Goal: Information Seeking & Learning: Learn about a topic

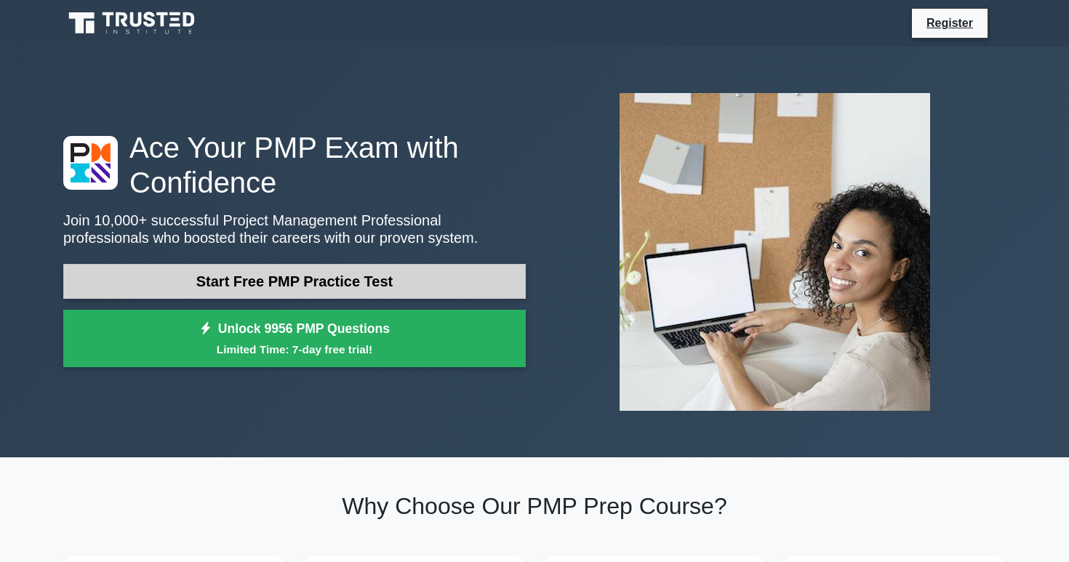
click at [253, 276] on link "Start Free PMP Practice Test" at bounding box center [294, 281] width 462 height 35
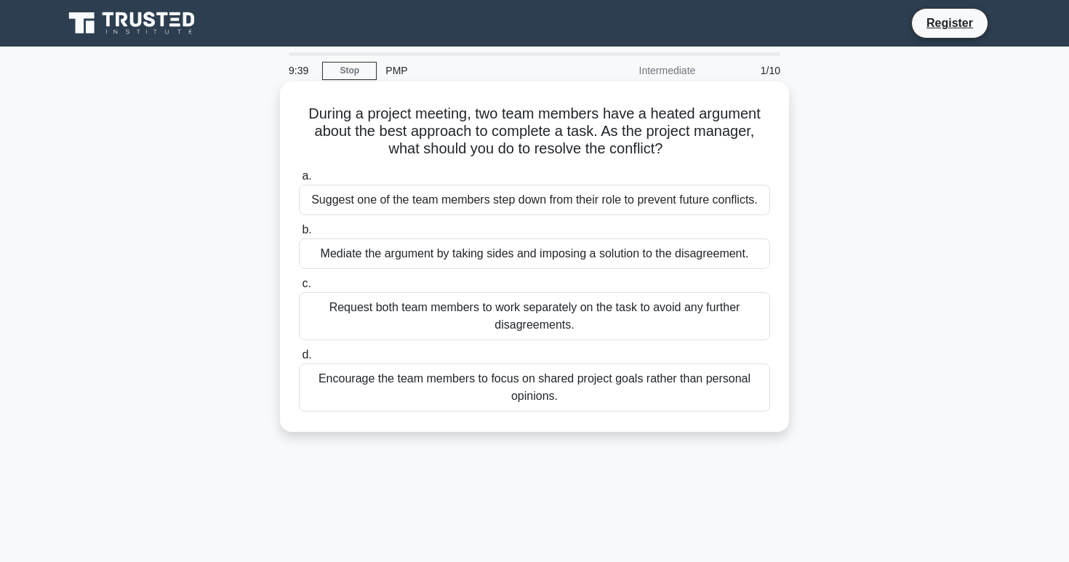
click at [513, 393] on div "Encourage the team members to focus on shared project goals rather than persona…" at bounding box center [534, 387] width 471 height 48
click at [299, 360] on input "d. Encourage the team members to focus on shared project goals rather than pers…" at bounding box center [299, 354] width 0 height 9
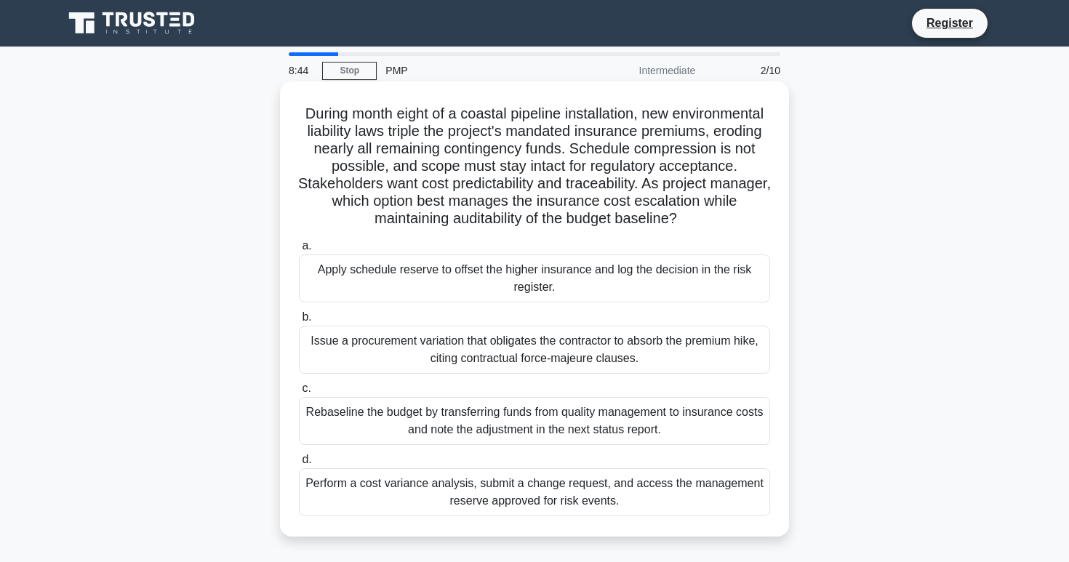
click at [394, 484] on div "Perform a cost variance analysis, submit a change request, and access the manag…" at bounding box center [534, 492] width 471 height 48
click at [299, 465] on input "d. Perform a cost variance analysis, submit a change request, and access the ma…" at bounding box center [299, 459] width 0 height 9
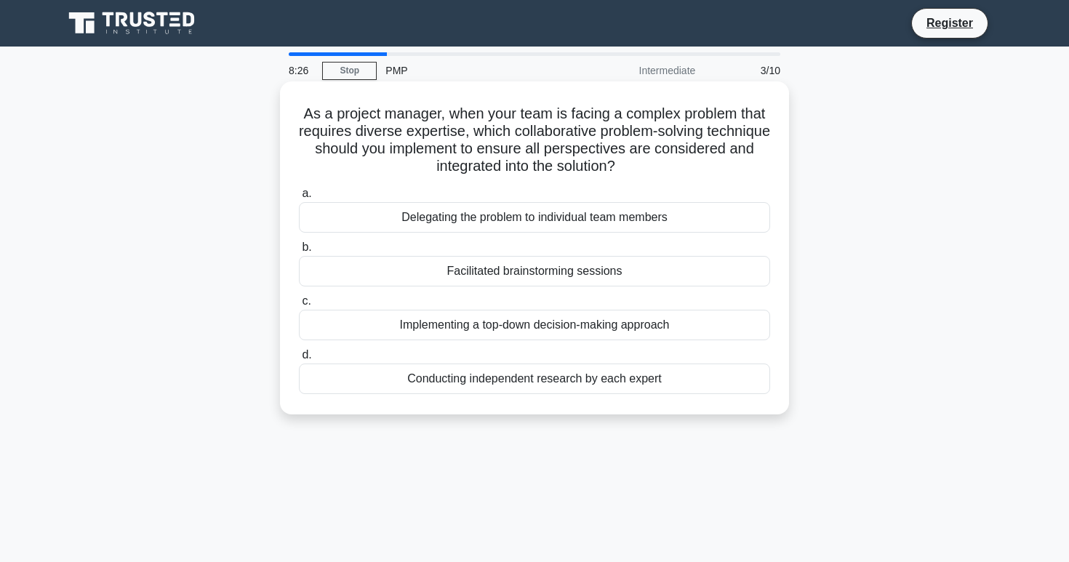
click at [608, 276] on div "Facilitated brainstorming sessions" at bounding box center [534, 271] width 471 height 31
click at [299, 252] on input "b. Facilitated brainstorming sessions" at bounding box center [299, 247] width 0 height 9
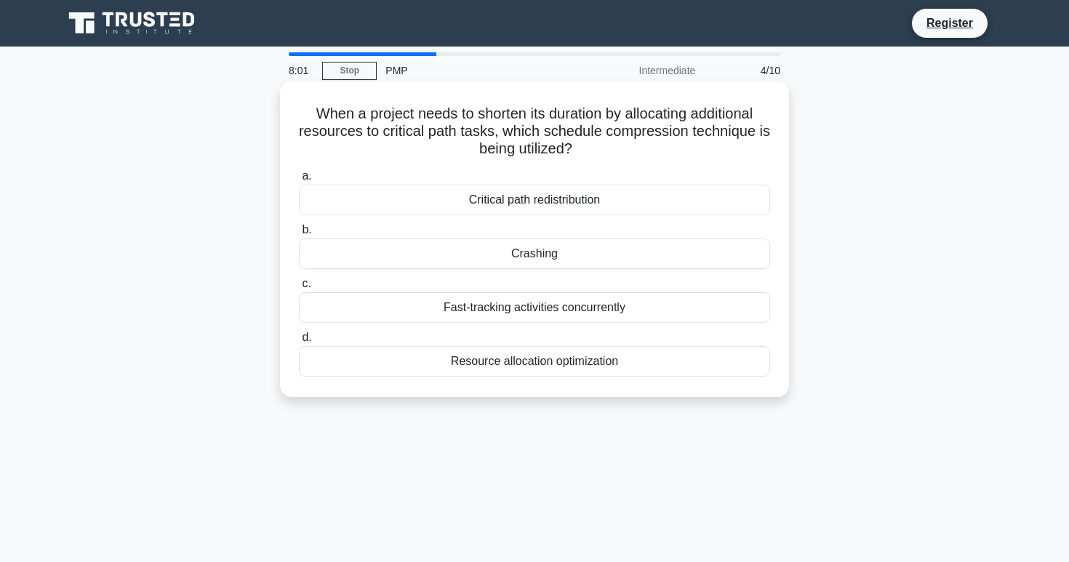
click at [603, 358] on div "Resource allocation optimization" at bounding box center [534, 361] width 471 height 31
click at [299, 342] on input "d. Resource allocation optimization" at bounding box center [299, 337] width 0 height 9
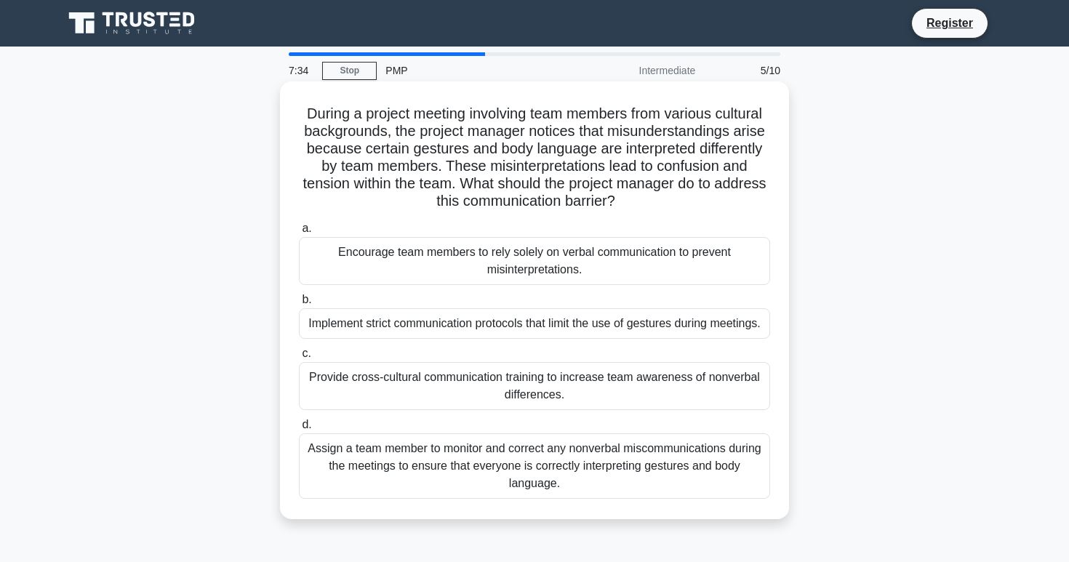
click at [560, 387] on div "Provide cross-cultural communication training to increase team awareness of non…" at bounding box center [534, 386] width 471 height 48
click at [299, 358] on input "c. Provide cross-cultural communication training to increase team awareness of …" at bounding box center [299, 353] width 0 height 9
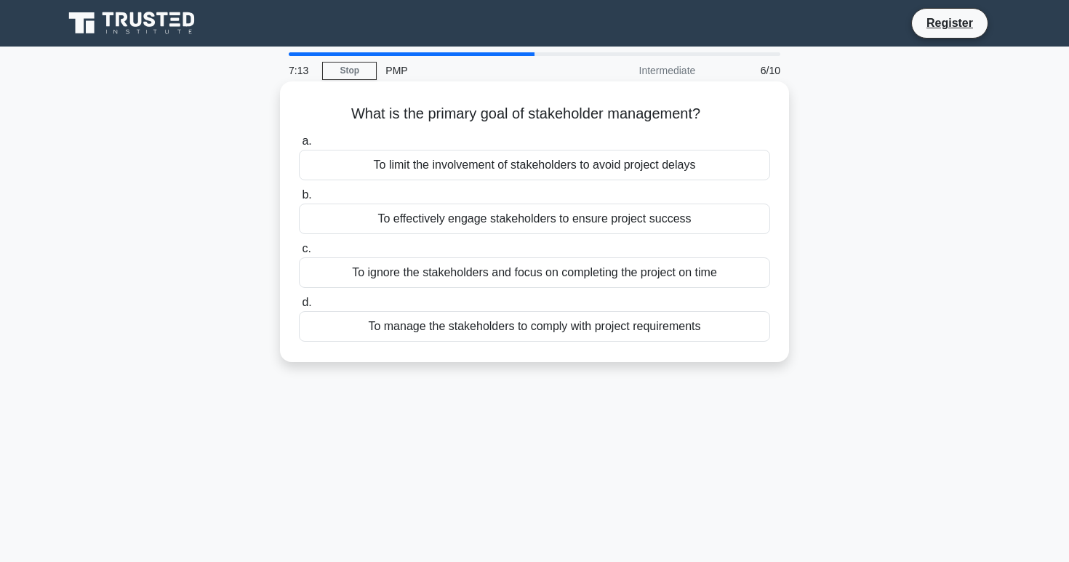
click at [672, 217] on div "To effectively engage stakeholders to ensure project success" at bounding box center [534, 219] width 471 height 31
click at [299, 200] on input "b. To effectively engage stakeholders to ensure project success" at bounding box center [299, 194] width 0 height 9
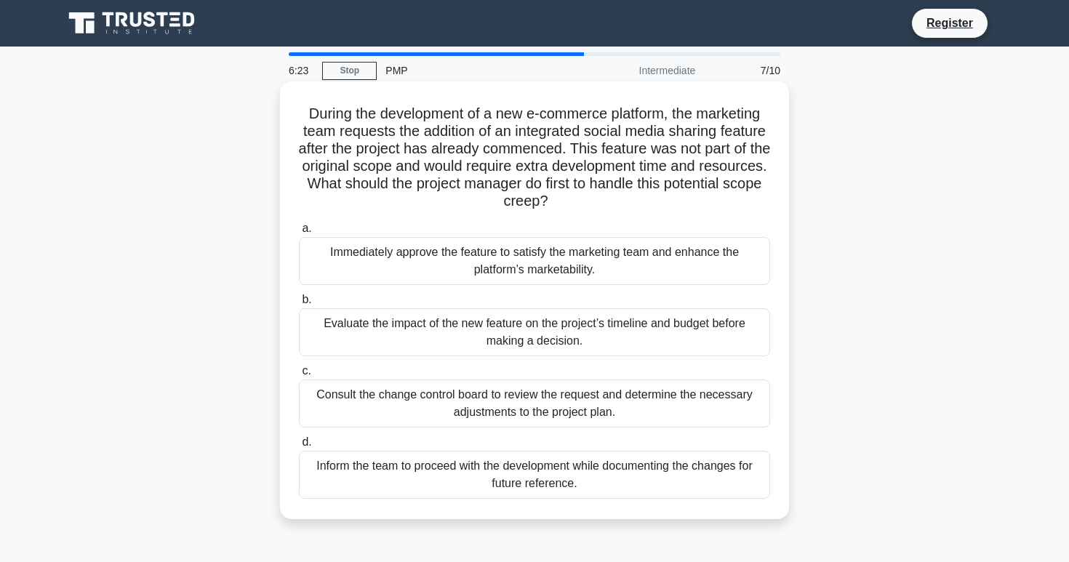
click at [629, 332] on div "Evaluate the impact of the new feature on the project’s timeline and budget bef…" at bounding box center [534, 332] width 471 height 48
click at [299, 305] on input "b. Evaluate the impact of the new feature on the project’s timeline and budget …" at bounding box center [299, 299] width 0 height 9
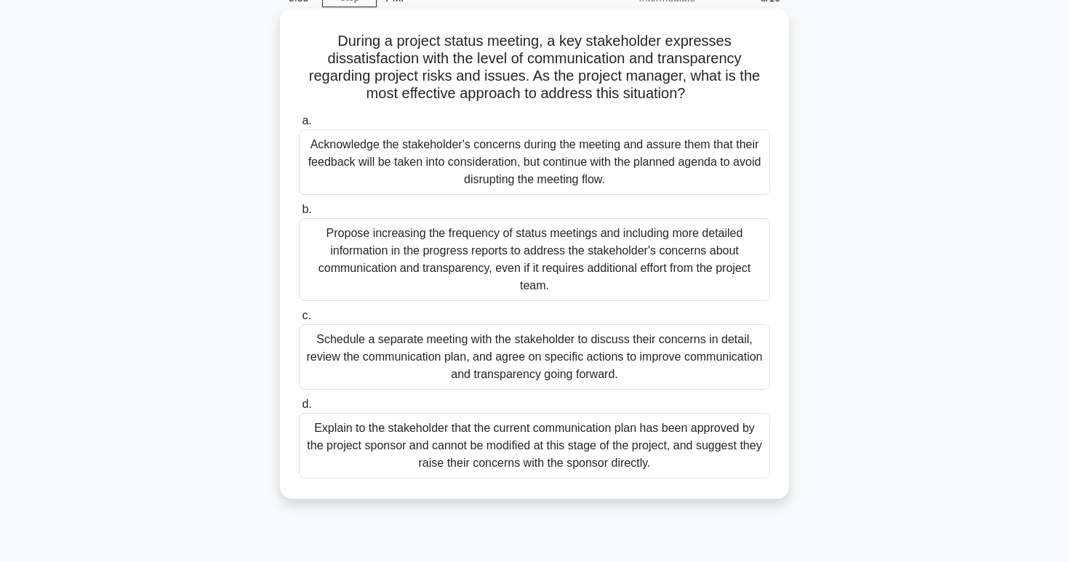
scroll to position [73, 0]
click at [652, 365] on div "Schedule a separate meeting with the stakeholder to discuss their concerns in d…" at bounding box center [534, 356] width 471 height 65
click at [299, 320] on input "c. Schedule a separate meeting with the stakeholder to discuss their concerns i…" at bounding box center [299, 314] width 0 height 9
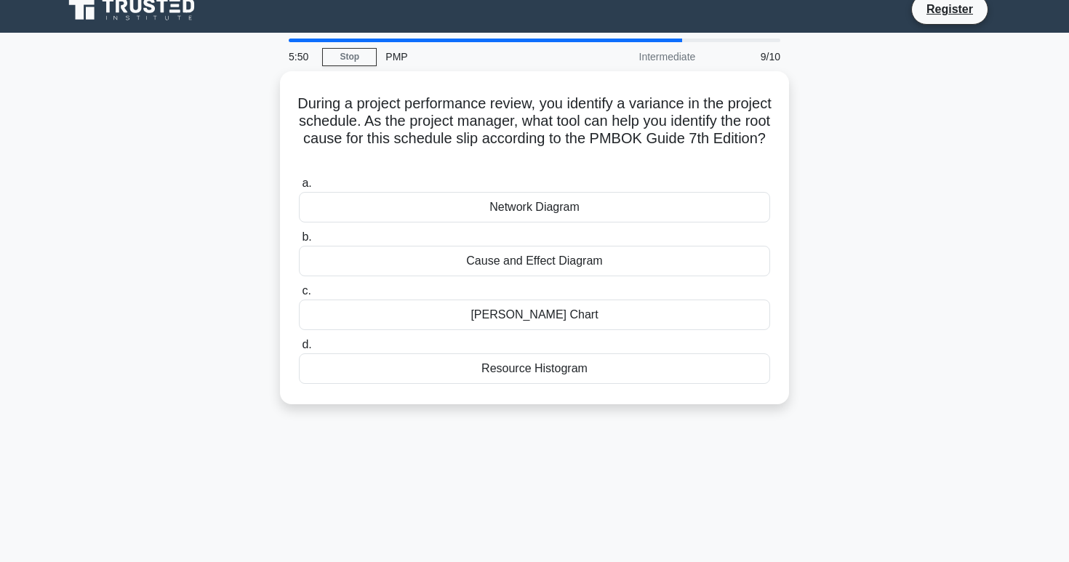
scroll to position [0, 0]
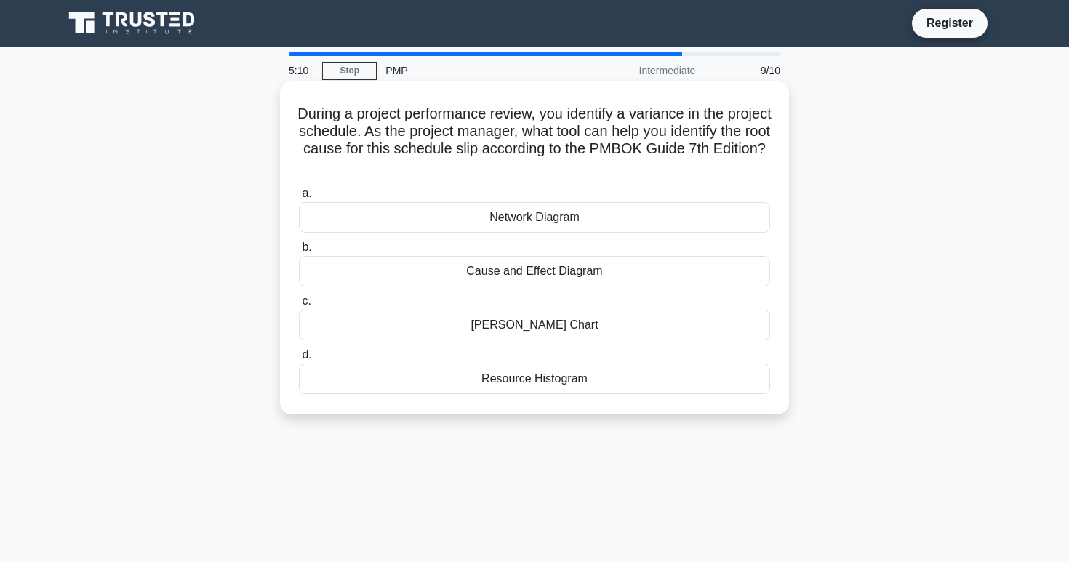
click at [574, 271] on div "Cause and Effect Diagram" at bounding box center [534, 271] width 471 height 31
click at [299, 252] on input "b. Cause and Effect Diagram" at bounding box center [299, 247] width 0 height 9
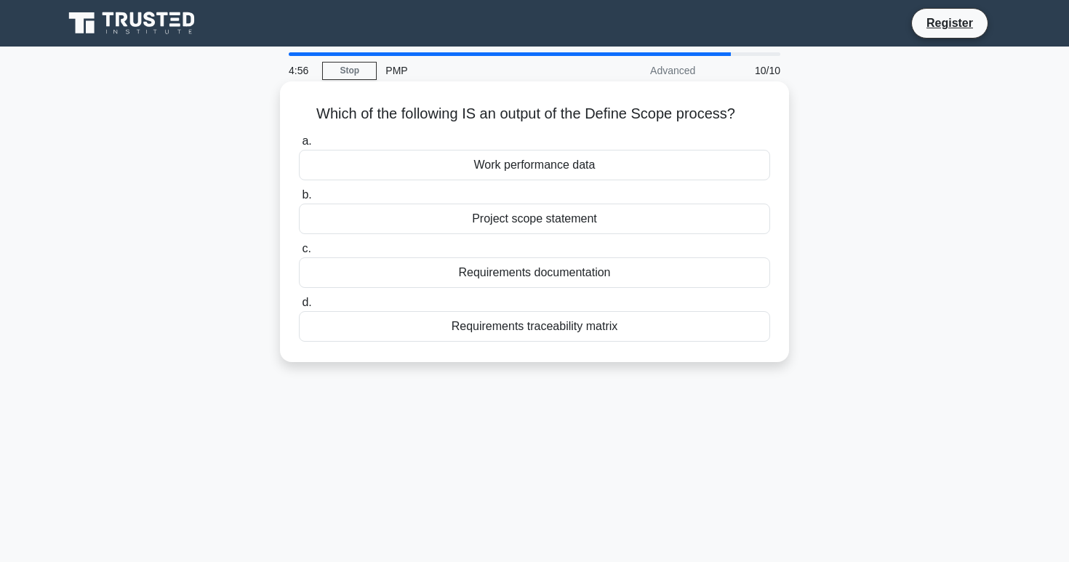
click at [566, 222] on div "Project scope statement" at bounding box center [534, 219] width 471 height 31
click at [299, 200] on input "b. Project scope statement" at bounding box center [299, 194] width 0 height 9
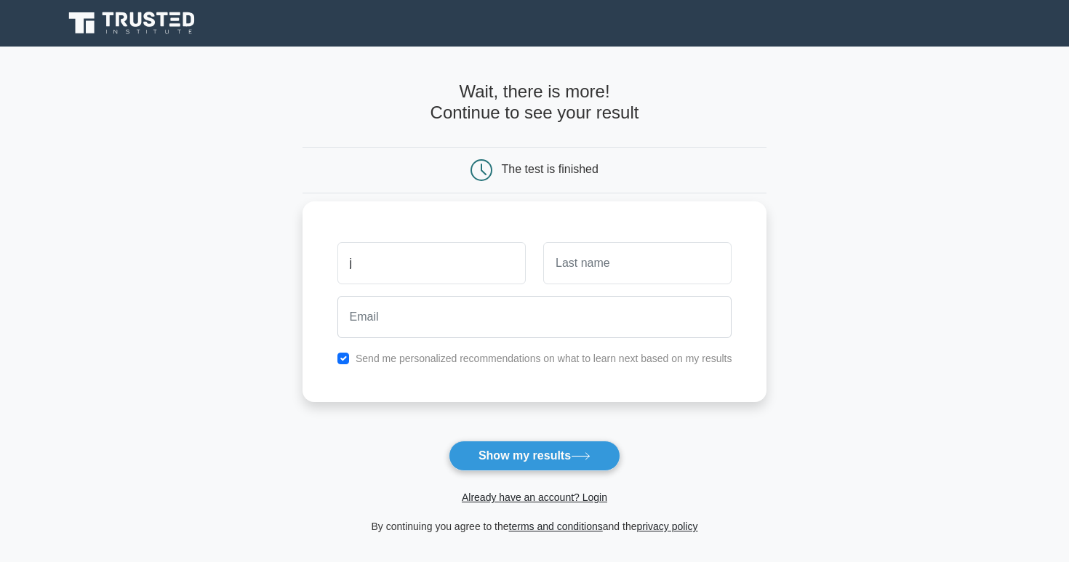
type input "j"
click at [603, 278] on input "text" at bounding box center [637, 263] width 188 height 42
type input "k"
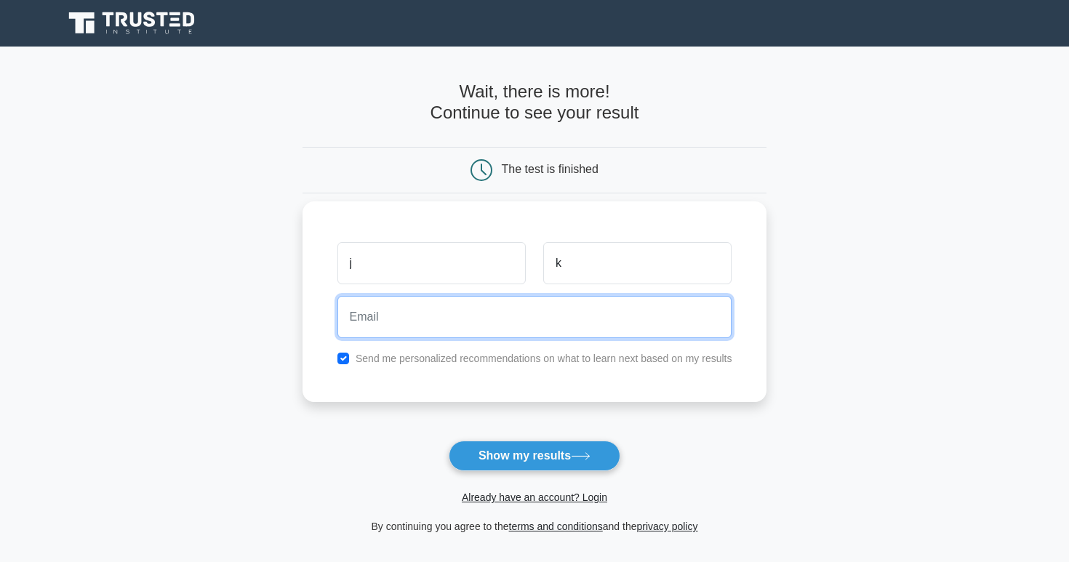
click at [523, 321] on input "email" at bounding box center [534, 317] width 395 height 42
click at [402, 314] on input "jewel.shapiro@gmail.com" at bounding box center [534, 317] width 395 height 42
click at [403, 314] on input "jewel.shapiro@gmail.com" at bounding box center [534, 317] width 395 height 42
type input "jewel.kirschner@gmail.com"
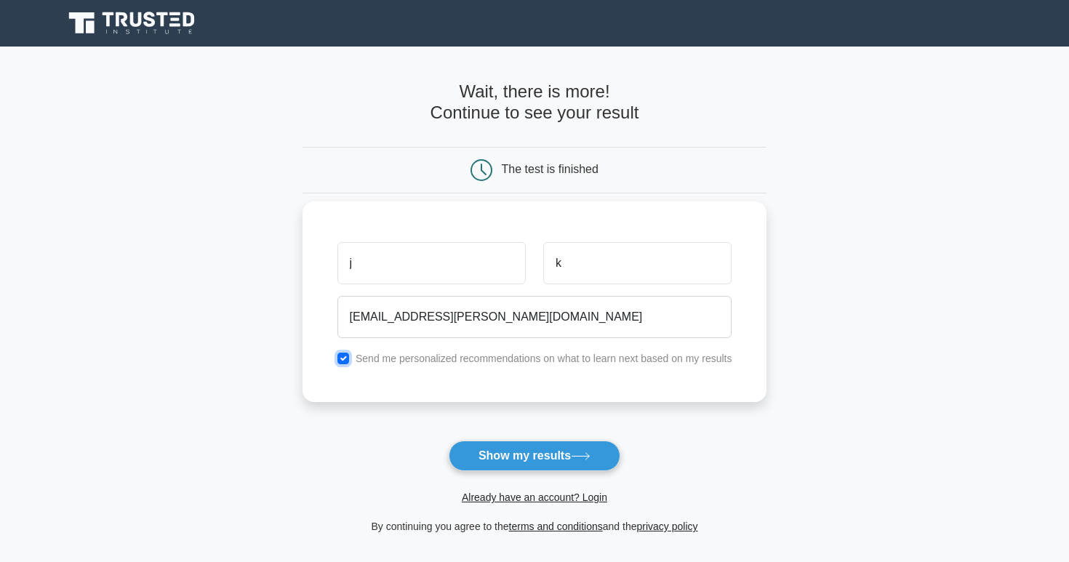
click at [340, 363] on input "checkbox" at bounding box center [343, 359] width 12 height 12
checkbox input "false"
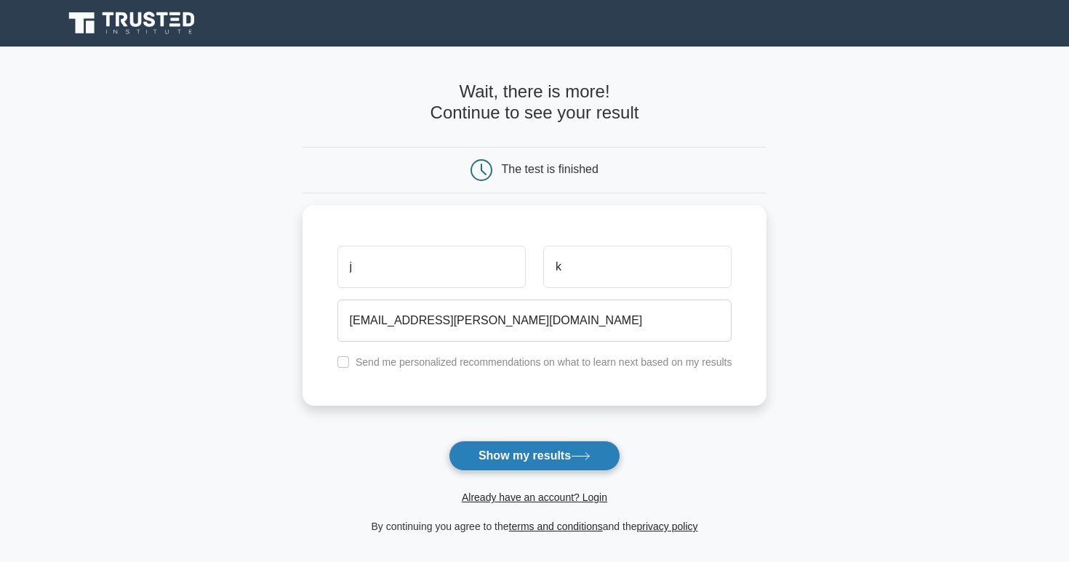
click at [473, 461] on button "Show my results" at bounding box center [535, 456] width 172 height 31
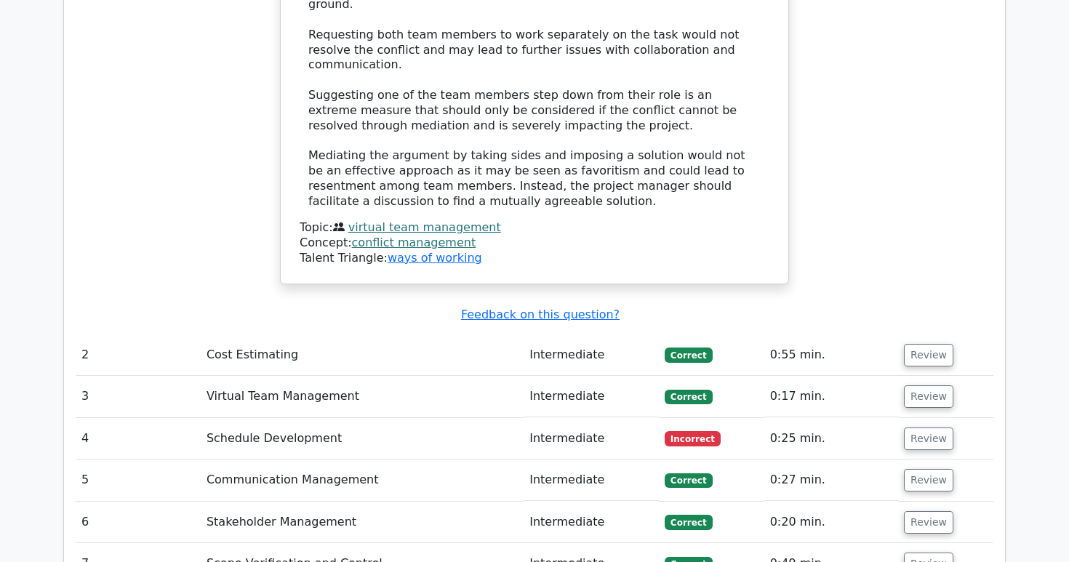
scroll to position [1781, 0]
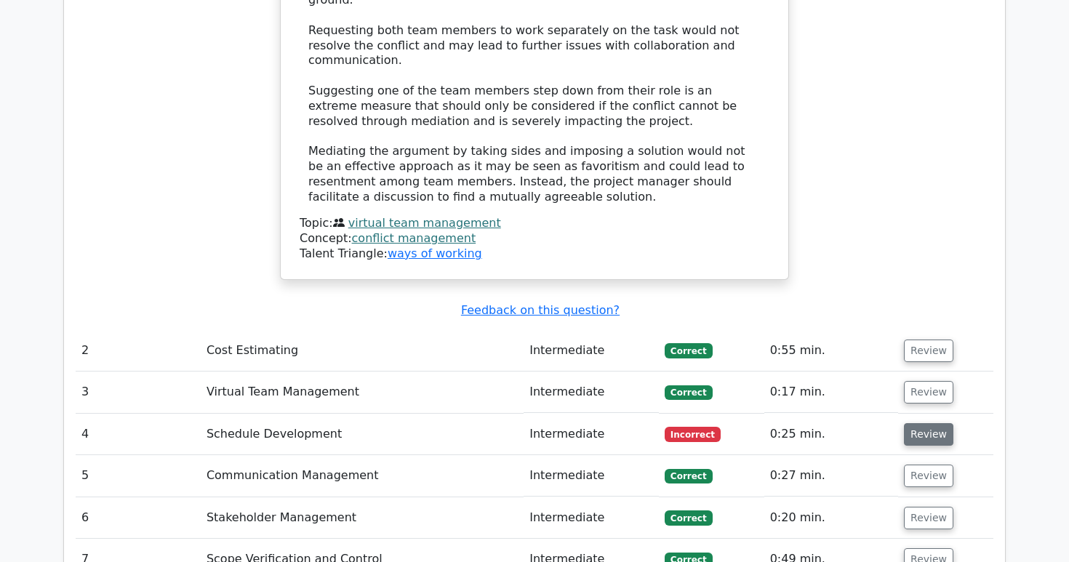
click at [939, 423] on button "Review" at bounding box center [928, 434] width 49 height 23
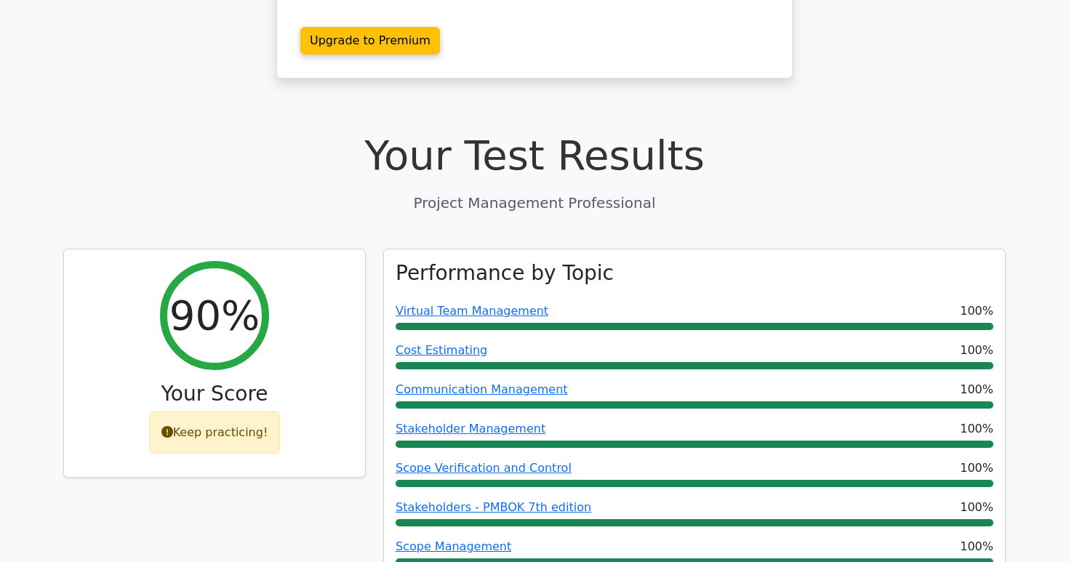
scroll to position [0, 0]
